Goal: Navigation & Orientation: Find specific page/section

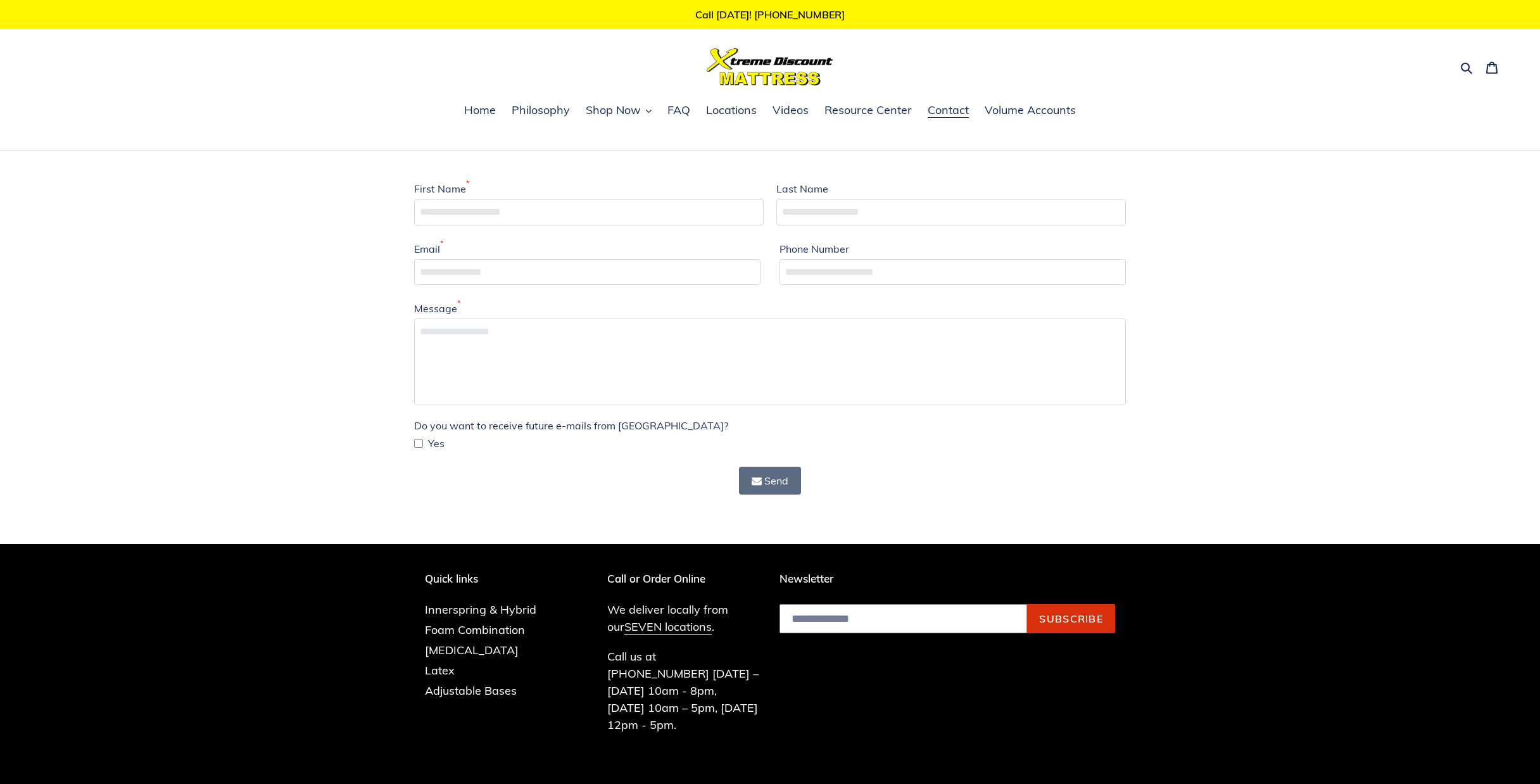
click at [1214, 221] on div "First Name * Last Name Email * Phone Number Message * Do you want to receive fu…" at bounding box center [770, 338] width 1540 height 375
click at [864, 77] on div at bounding box center [770, 67] width 490 height 38
click at [638, 627] on link "SEVEN locations" at bounding box center [668, 627] width 87 height 15
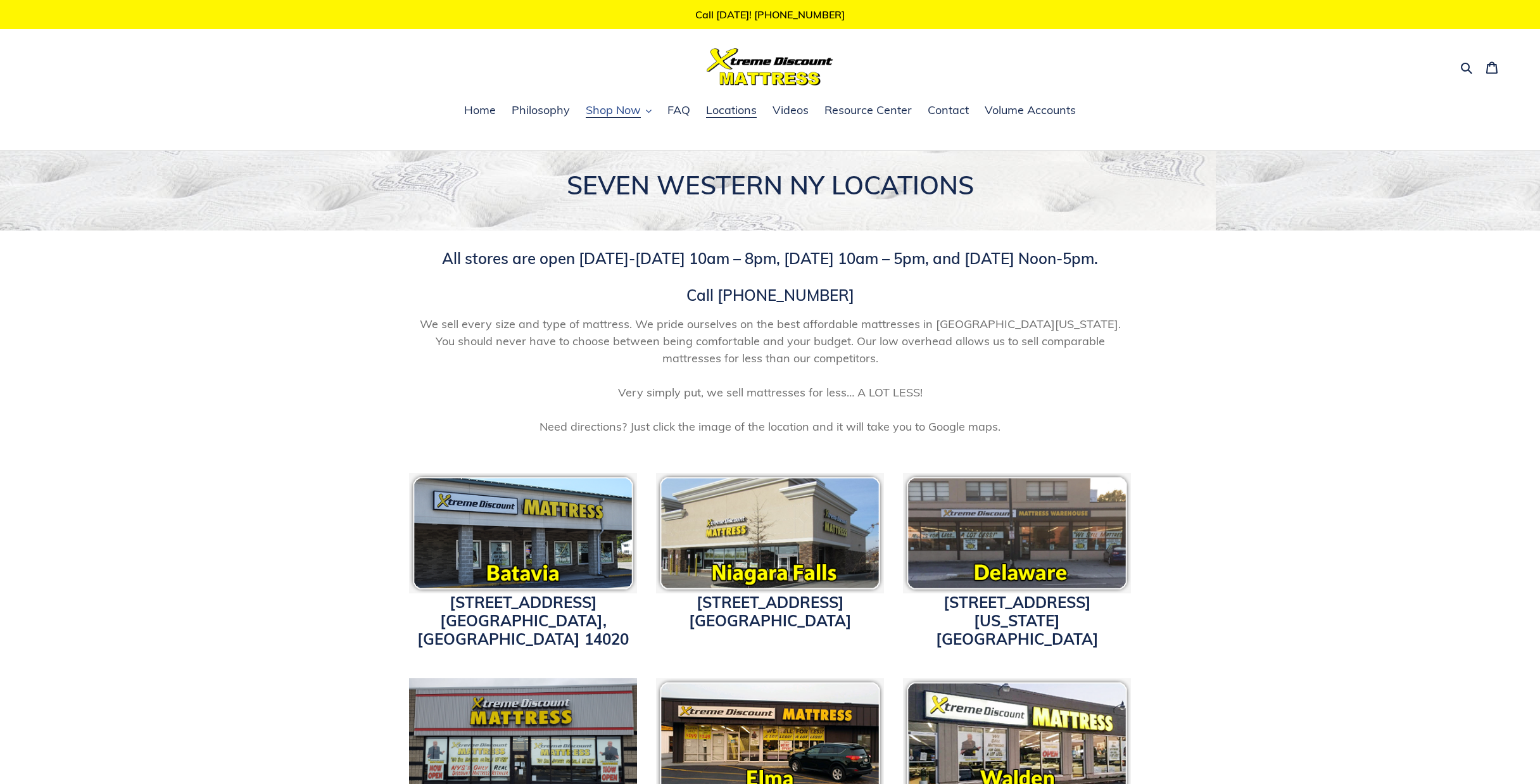
click at [598, 112] on span "Shop Now" at bounding box center [613, 110] width 55 height 15
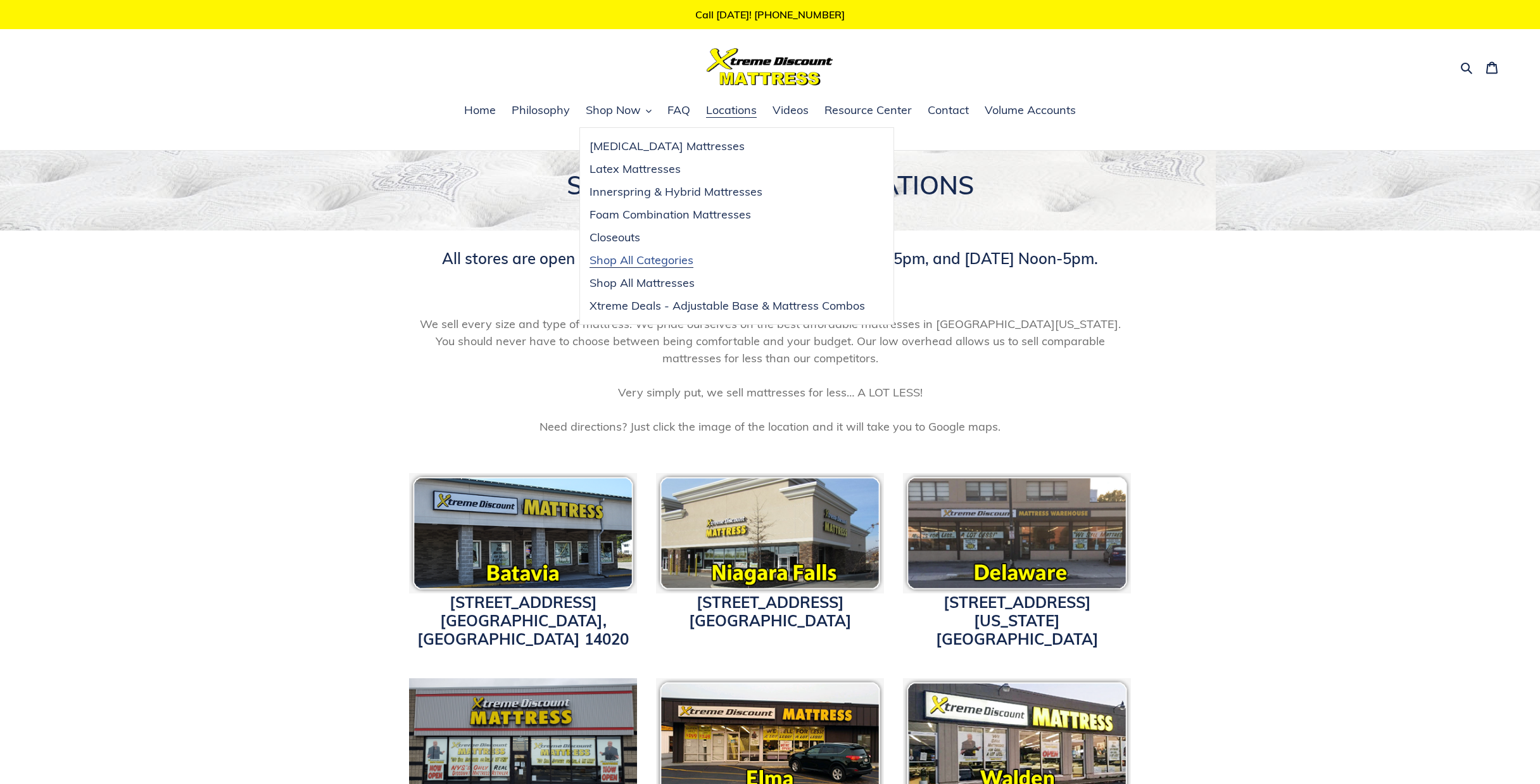
click at [619, 259] on span "Shop All Categories" at bounding box center [641, 260] width 104 height 15
